Goal: Task Accomplishment & Management: Manage account settings

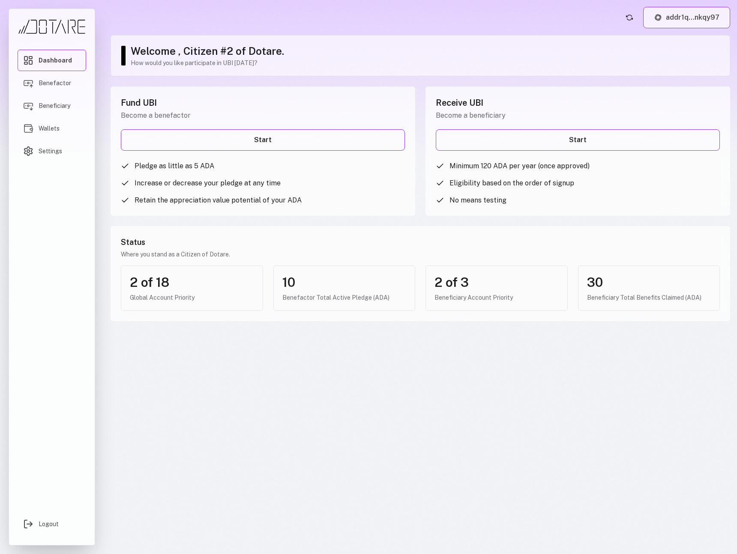
click at [702, 17] on button "addr1q...nkqy97" at bounding box center [686, 17] width 87 height 21
click at [679, 15] on button "addr1q...nkqy97" at bounding box center [686, 17] width 87 height 21
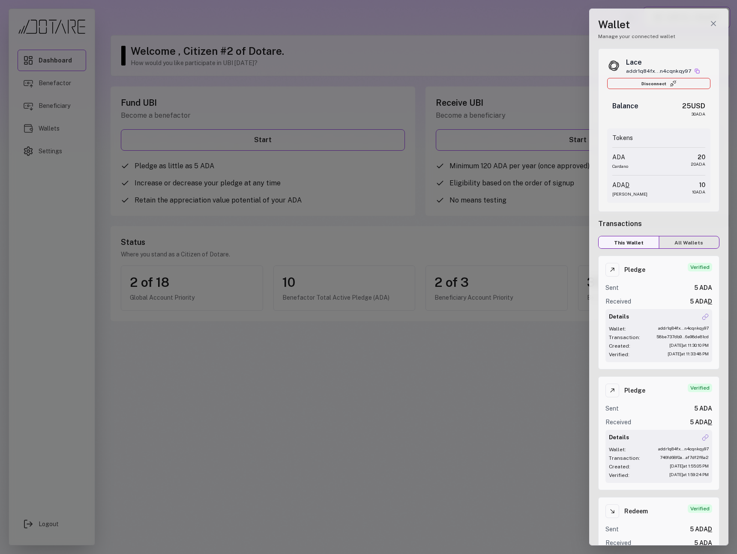
click at [543, 56] on div at bounding box center [368, 277] width 737 height 554
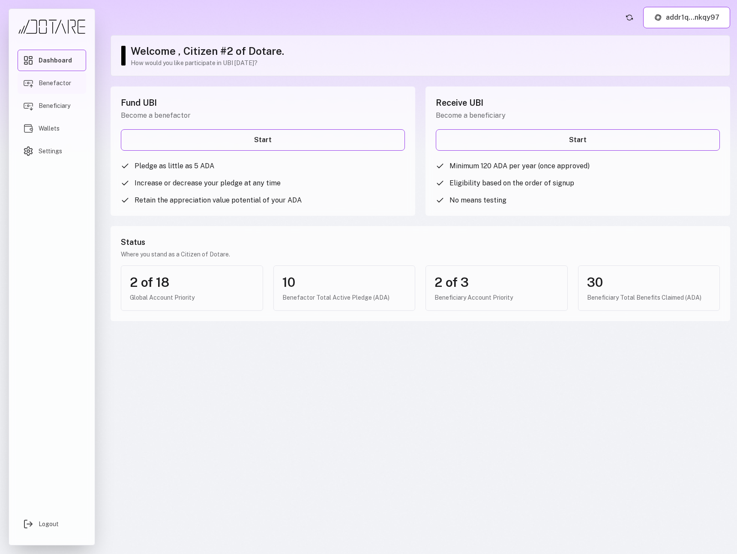
click at [48, 78] on link "Benefactor" at bounding box center [52, 82] width 69 height 21
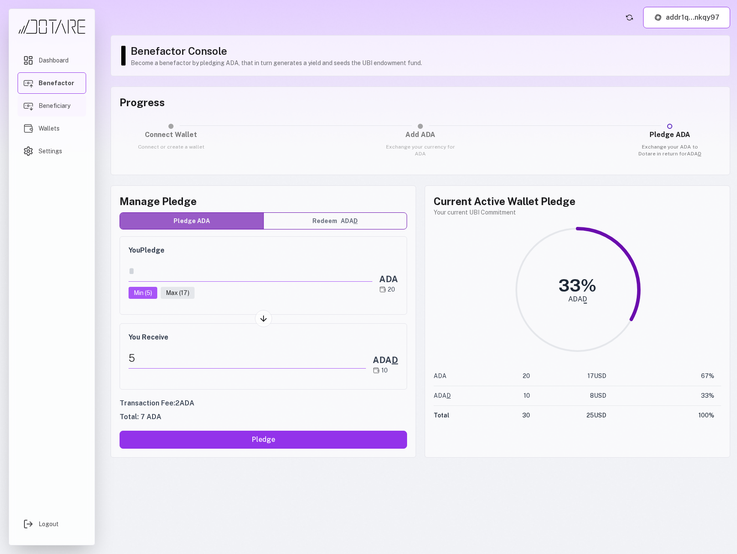
click at [65, 108] on span "Beneficiary" at bounding box center [55, 105] width 32 height 9
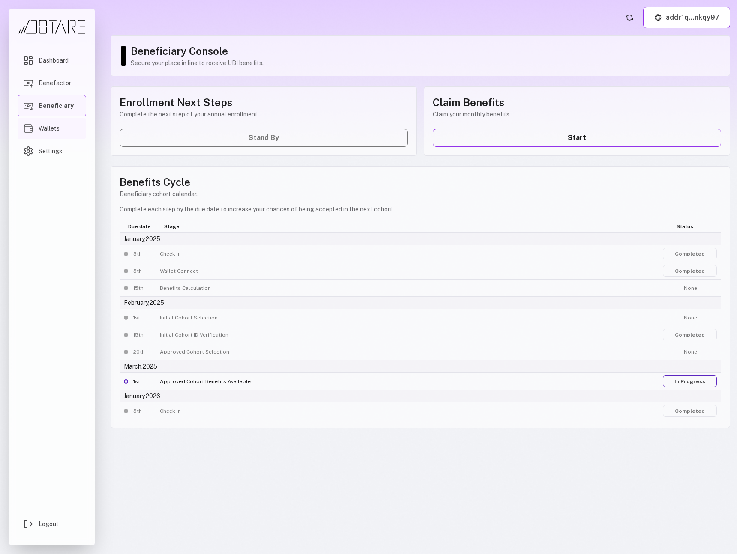
click at [64, 125] on link "Wallets" at bounding box center [52, 128] width 69 height 21
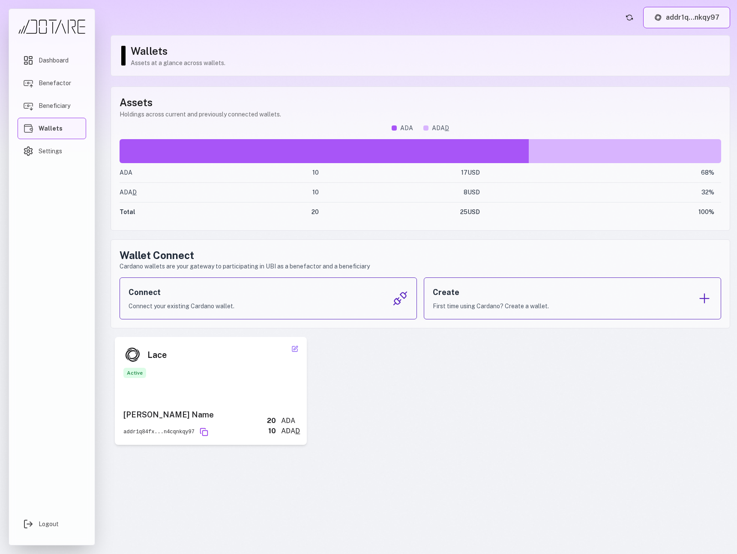
click at [659, 14] on img at bounding box center [658, 17] width 9 height 9
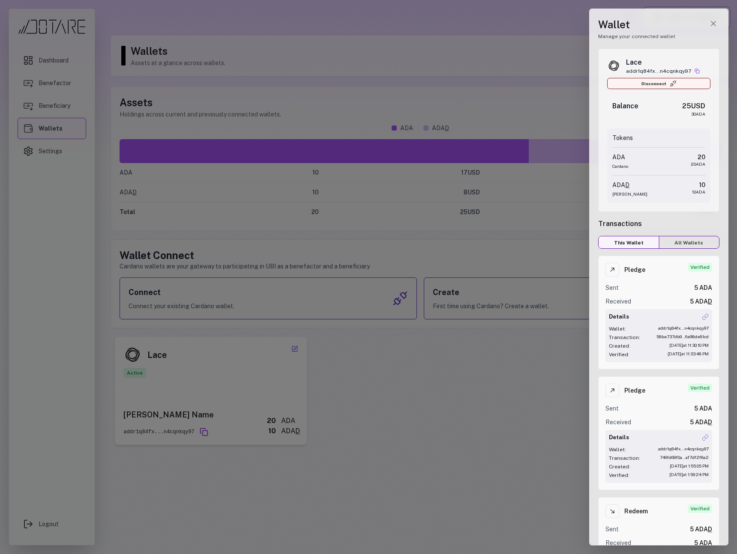
click at [685, 84] on button "Disconnect" at bounding box center [658, 83] width 103 height 11
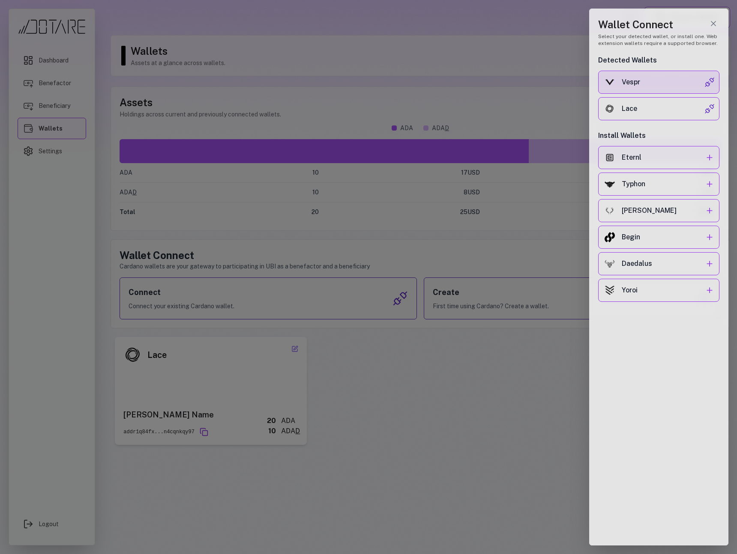
drag, startPoint x: 675, startPoint y: 109, endPoint x: 675, endPoint y: 83, distance: 26.1
click at [675, 83] on div "Vespr Lace" at bounding box center [658, 96] width 121 height 50
click at [675, 83] on div "Vespr" at bounding box center [662, 82] width 83 height 10
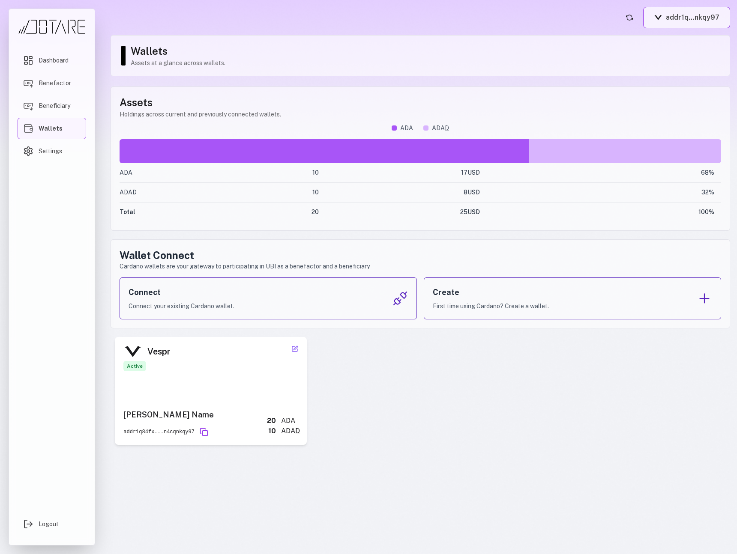
click at [678, 16] on button "addr1q...nkqy97" at bounding box center [686, 17] width 87 height 21
click at [564, 32] on main "addr1q...nkqy97 Wallets Assets at a glance across wallets. Assets Holdings acro…" at bounding box center [420, 277] width 633 height 554
click at [656, 18] on img at bounding box center [658, 17] width 9 height 5
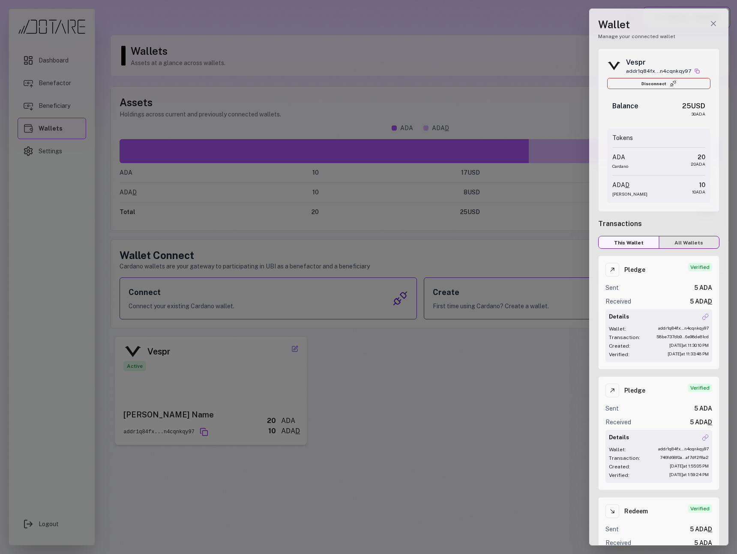
click at [614, 24] on h1 "Wallet" at bounding box center [658, 25] width 121 height 14
click at [712, 24] on line "Close wallet drawer" at bounding box center [713, 23] width 4 height 4
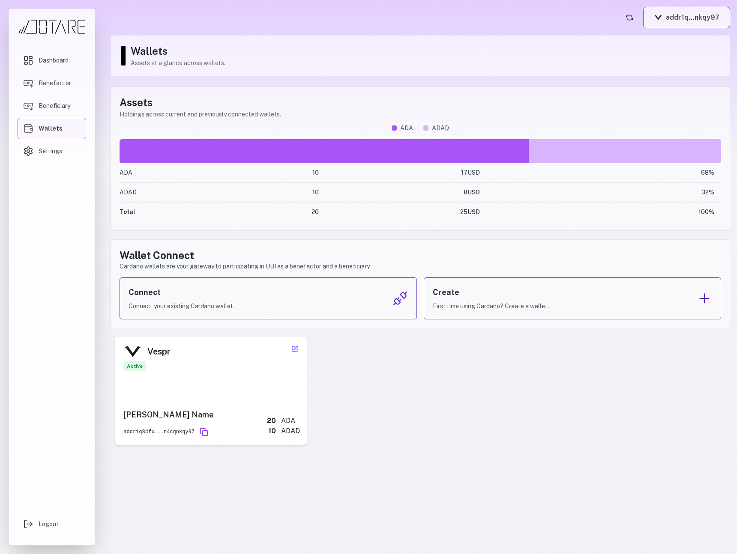
click at [688, 22] on button "addr1q...nkqy97" at bounding box center [686, 17] width 87 height 21
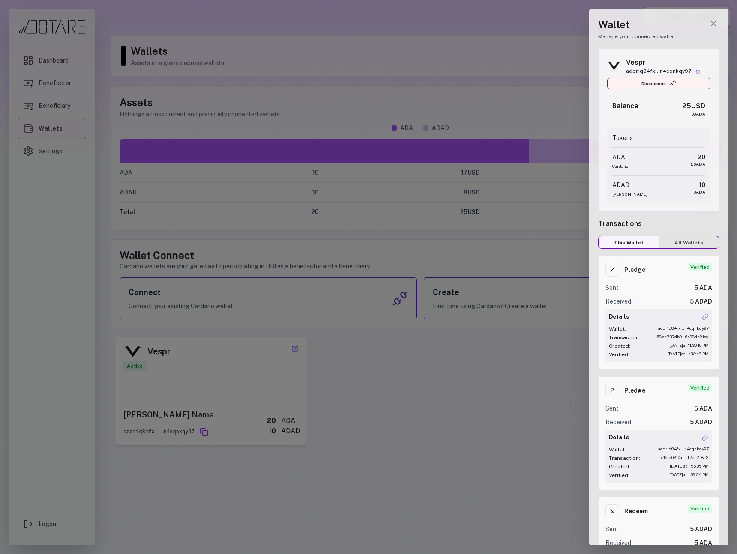
click at [683, 84] on button "Disconnect" at bounding box center [658, 83] width 103 height 11
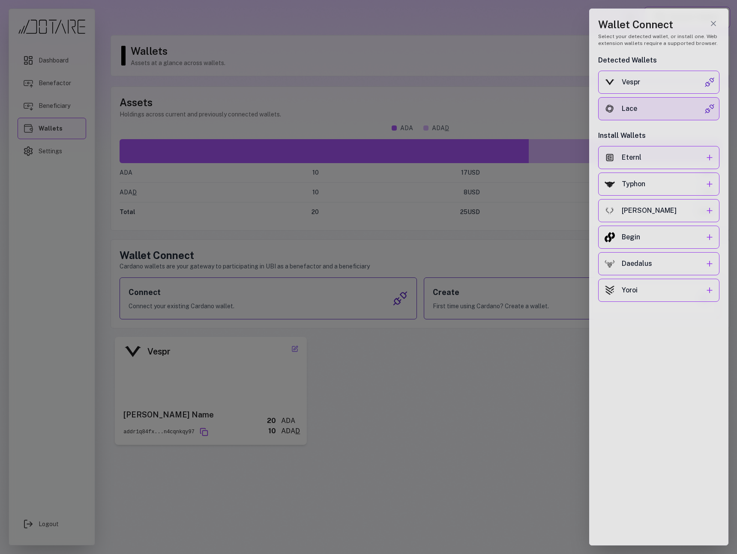
click at [662, 108] on div "Lace" at bounding box center [662, 109] width 83 height 10
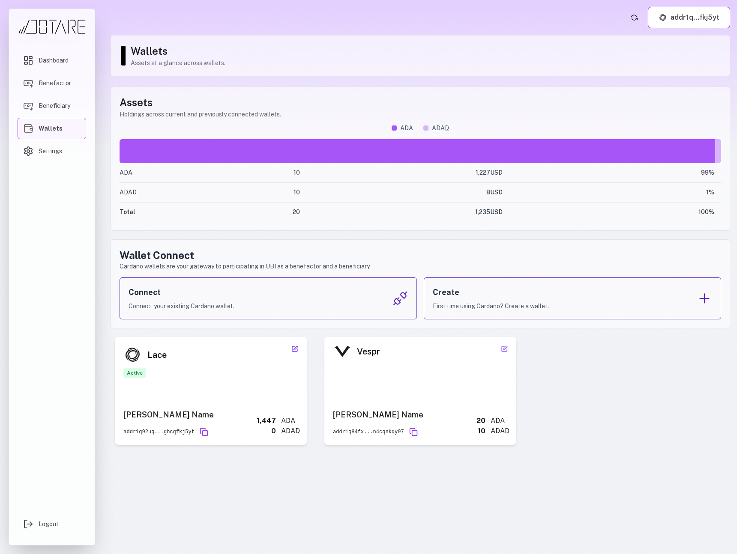
click at [293, 352] on button at bounding box center [294, 349] width 10 height 10
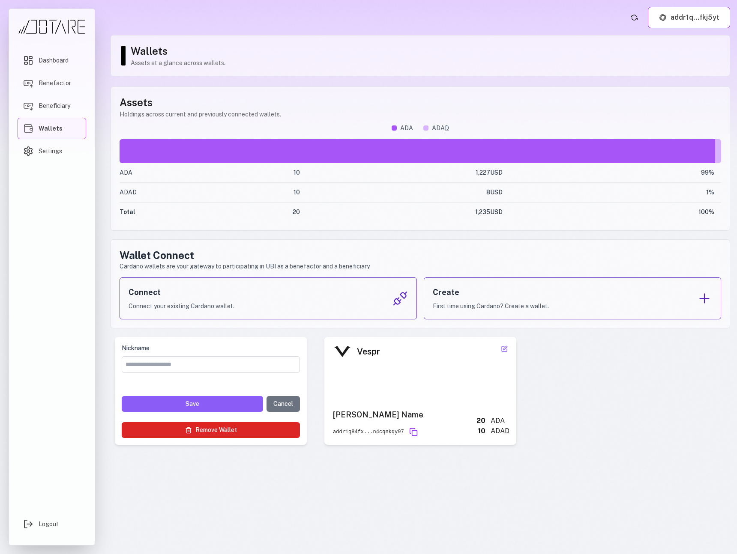
click at [235, 433] on button "Remove Wallet" at bounding box center [211, 430] width 178 height 16
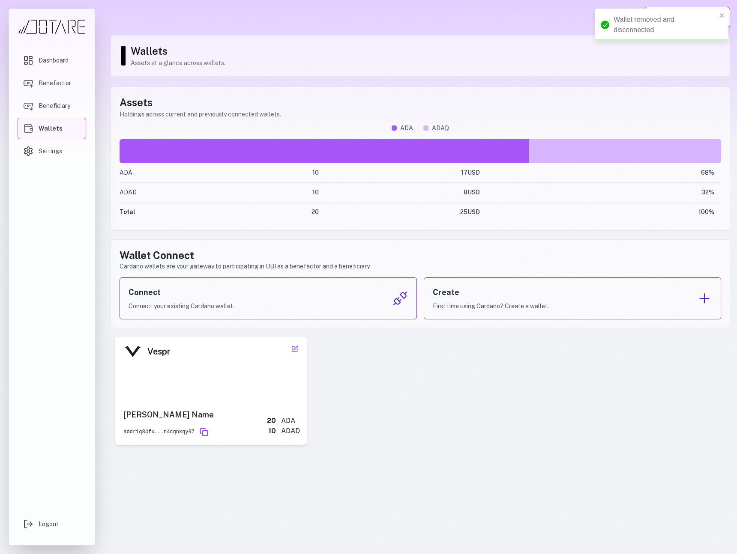
click at [444, 47] on h1 "Wallets" at bounding box center [426, 51] width 590 height 14
click at [69, 66] on link "Dashboard" at bounding box center [52, 60] width 69 height 21
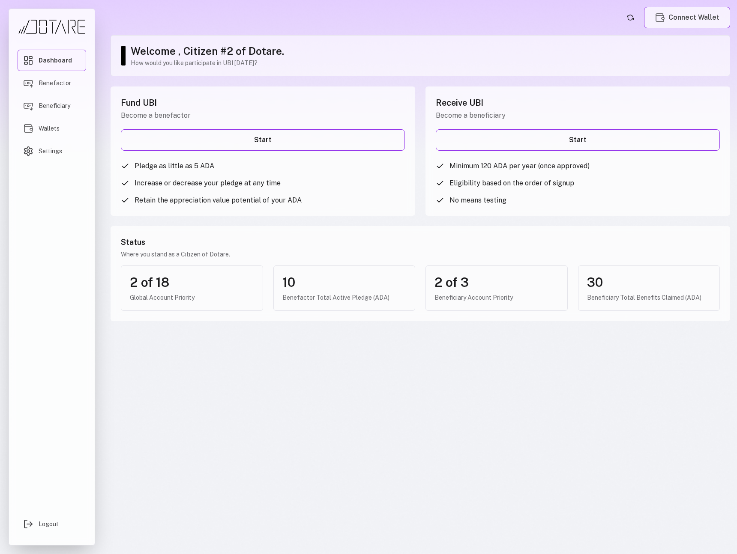
click at [667, 12] on button "Connect Wallet" at bounding box center [687, 17] width 86 height 21
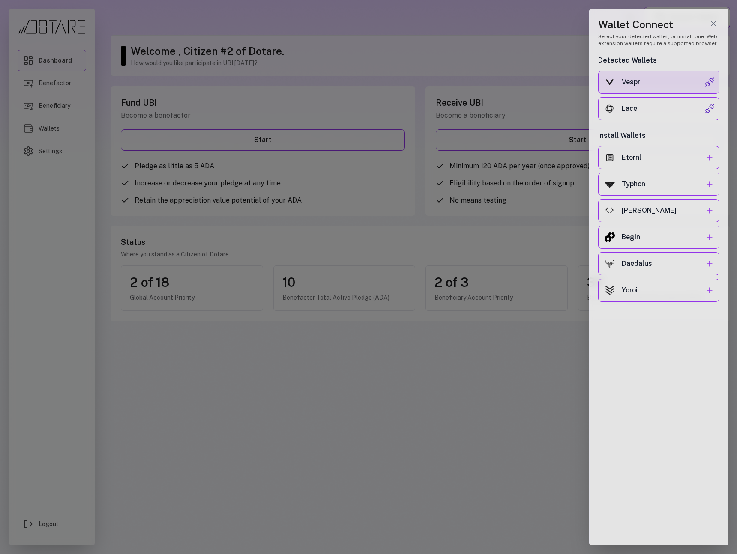
click at [658, 81] on div "Vespr" at bounding box center [662, 82] width 83 height 10
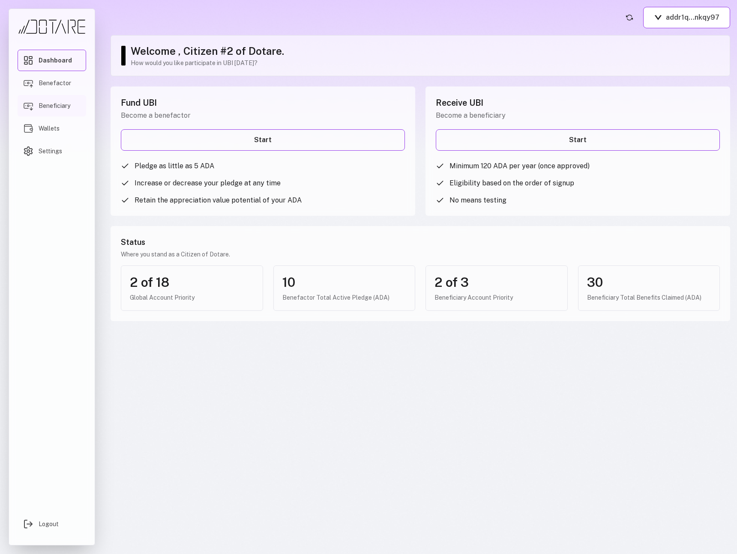
click at [77, 102] on link "Beneficiary" at bounding box center [52, 105] width 69 height 21
